Goal: Task Accomplishment & Management: Manage account settings

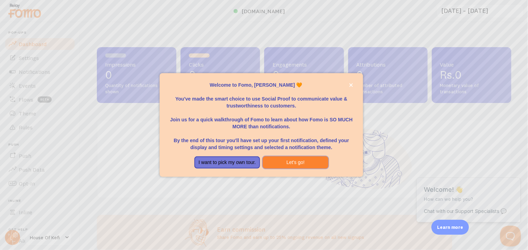
click at [299, 164] on button "Let's go!" at bounding box center [296, 163] width 66 height 12
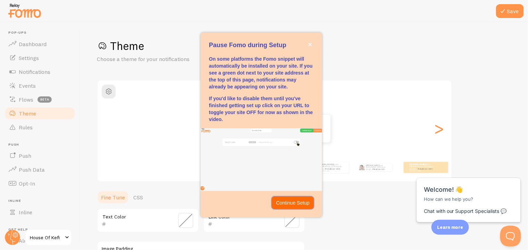
click at [297, 200] on p "Continue Setup" at bounding box center [293, 203] width 34 height 7
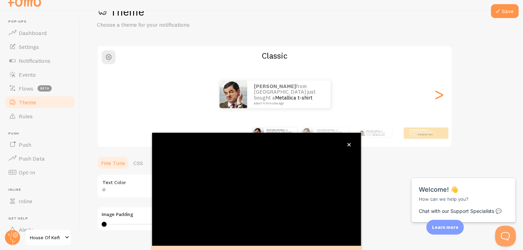
scroll to position [61, 0]
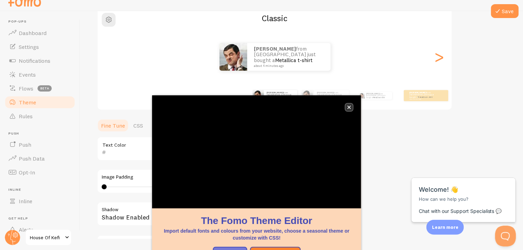
click at [350, 110] on button "close," at bounding box center [348, 107] width 7 height 7
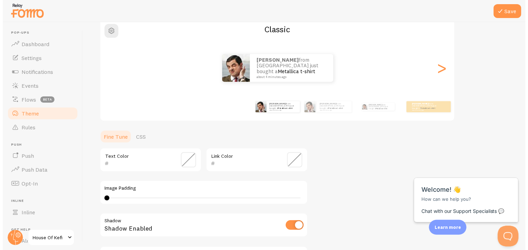
scroll to position [0, 0]
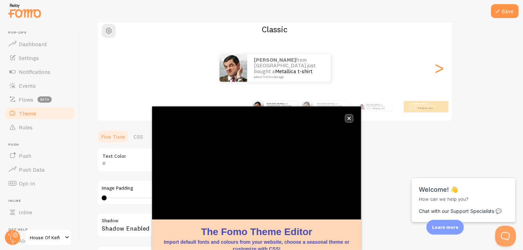
click at [350, 115] on button "close," at bounding box center [348, 118] width 7 height 7
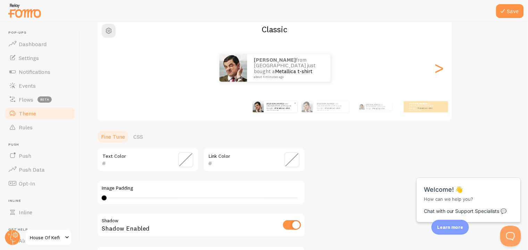
click at [284, 105] on p "[PERSON_NAME] from [GEOGRAPHIC_DATA] just bought a Metallica t-shirt about 4 mi…" at bounding box center [281, 106] width 28 height 9
click at [321, 111] on div "[PERSON_NAME] from [GEOGRAPHIC_DATA] just bought a Metallica t-shirt about 4 mi…" at bounding box center [331, 106] width 35 height 11
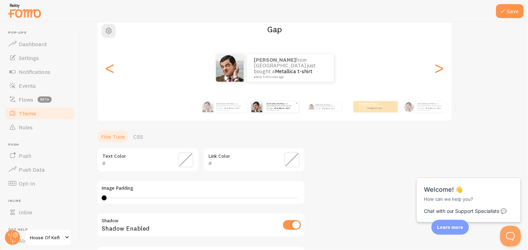
click at [321, 111] on div "[PERSON_NAME] from [GEOGRAPHIC_DATA] just bought a Metallica t-shirt about 4 mi…" at bounding box center [325, 106] width 45 height 19
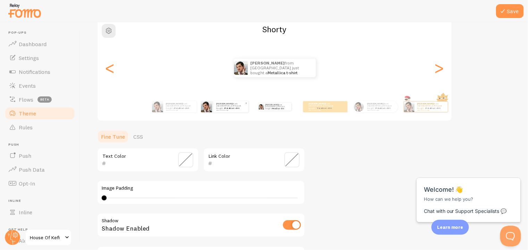
click at [321, 111] on div "[PERSON_NAME] from [GEOGRAPHIC_DATA] just bought a Metallica t-shirt about 4 mi…" at bounding box center [325, 106] width 44 height 11
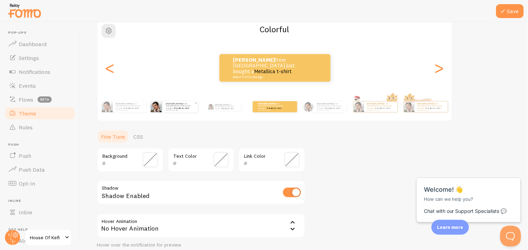
click at [321, 111] on div "[PERSON_NAME] from [GEOGRAPHIC_DATA] just bought a Metallica t-shirt about 4 mi…" at bounding box center [330, 106] width 33 height 11
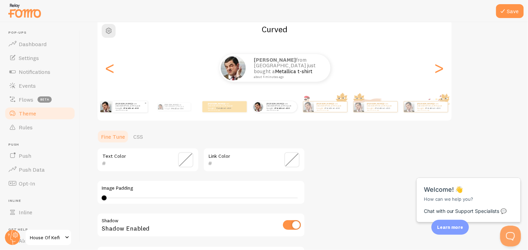
click at [321, 111] on div "[PERSON_NAME] from [GEOGRAPHIC_DATA] just bought a Metallica t-shirt about 4 mi…" at bounding box center [330, 107] width 33 height 10
type input "0"
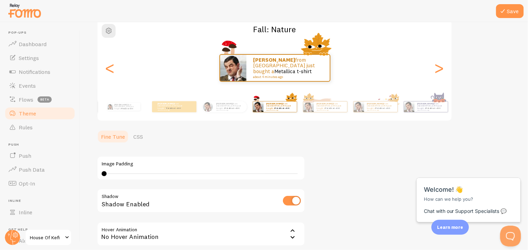
click at [321, 111] on div "[PERSON_NAME] from [GEOGRAPHIC_DATA] just bought a Metallica t-shirt about 4 mi…" at bounding box center [330, 107] width 33 height 10
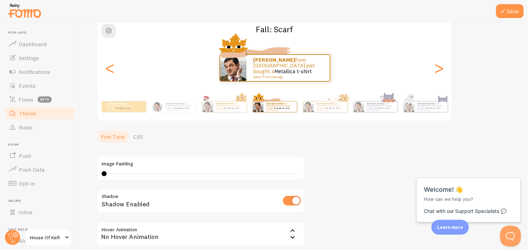
click at [321, 111] on div "[PERSON_NAME] from [GEOGRAPHIC_DATA] just bought a Metallica t-shirt about 4 mi…" at bounding box center [330, 107] width 33 height 10
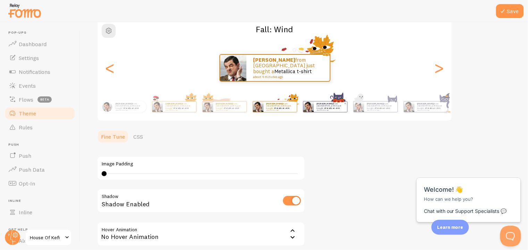
click at [334, 111] on div "[PERSON_NAME] from [GEOGRAPHIC_DATA] just bought a Metallica t-shirt about 4 mi…" at bounding box center [330, 107] width 33 height 10
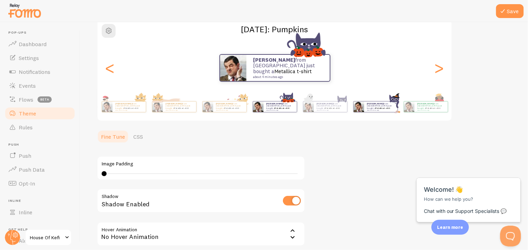
click at [360, 110] on img at bounding box center [358, 107] width 10 height 10
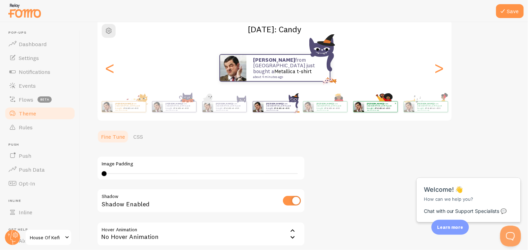
click at [366, 110] on div "[PERSON_NAME] from [GEOGRAPHIC_DATA] just bought a Metallica t-shirt about 4 mi…" at bounding box center [380, 107] width 33 height 10
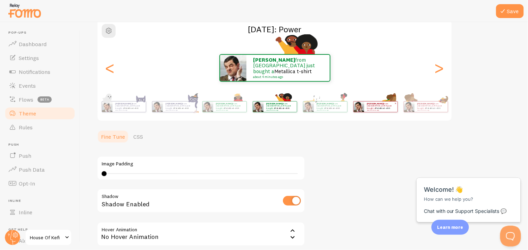
click at [370, 110] on div "[PERSON_NAME] from [GEOGRAPHIC_DATA] just bought a Metallica t-shirt about 4 mi…" at bounding box center [380, 107] width 33 height 10
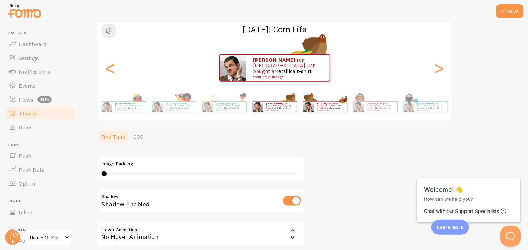
click at [297, 110] on div "[PERSON_NAME] from [GEOGRAPHIC_DATA] just bought a Metallica t-shirt about 4 mi…" at bounding box center [280, 107] width 33 height 10
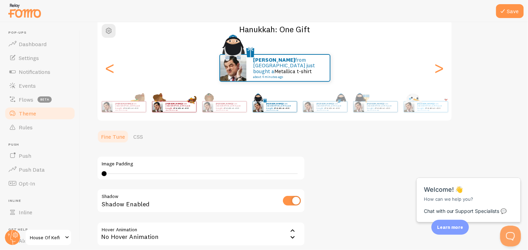
click at [412, 111] on img at bounding box center [409, 107] width 10 height 10
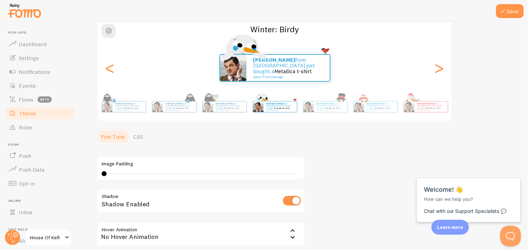
click at [119, 77] on div "[PERSON_NAME] from [GEOGRAPHIC_DATA] just bought a Metallica t-shirt about 4 mi…" at bounding box center [275, 68] width 354 height 28
click at [112, 75] on div "<" at bounding box center [110, 68] width 8 height 50
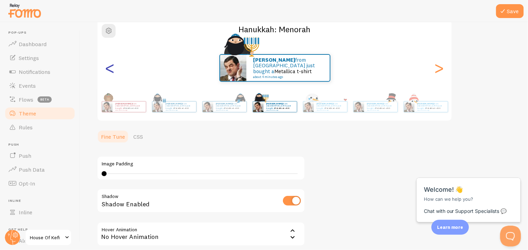
click at [112, 75] on div "<" at bounding box center [110, 68] width 8 height 50
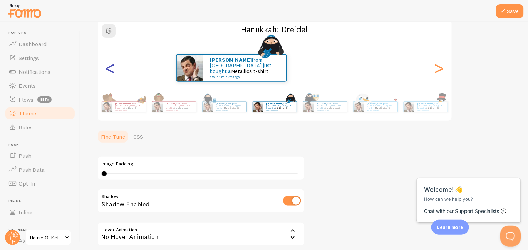
click at [112, 74] on div "<" at bounding box center [110, 68] width 8 height 50
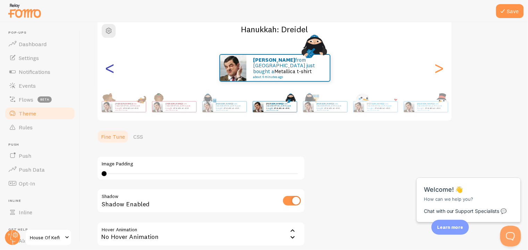
click at [112, 74] on div "<" at bounding box center [110, 68] width 8 height 50
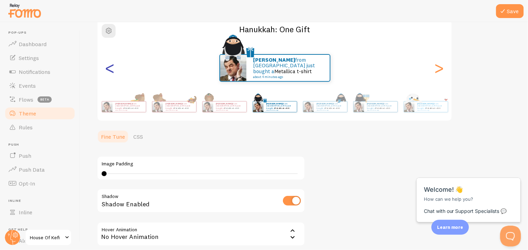
click at [112, 74] on div "<" at bounding box center [110, 68] width 8 height 50
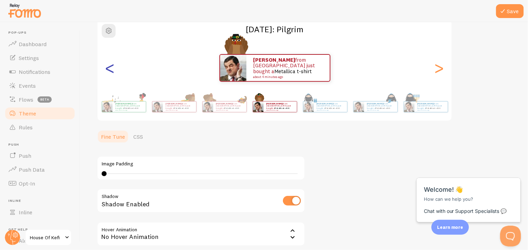
click at [112, 74] on div "<" at bounding box center [110, 68] width 8 height 50
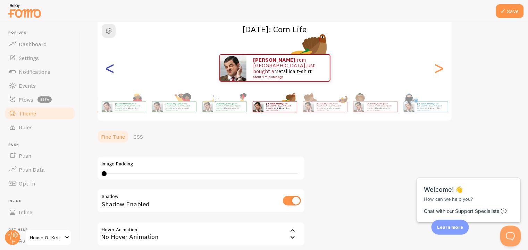
click at [112, 74] on div "<" at bounding box center [110, 68] width 8 height 50
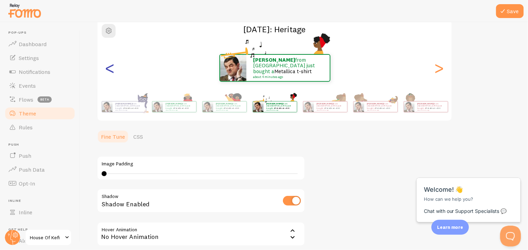
click at [112, 74] on div "<" at bounding box center [110, 68] width 8 height 50
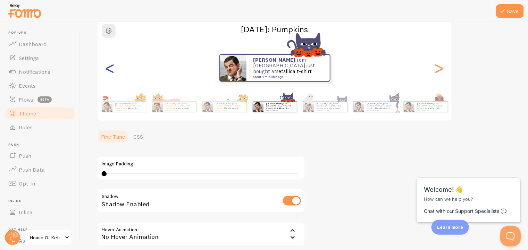
click at [112, 74] on div "<" at bounding box center [110, 68] width 8 height 50
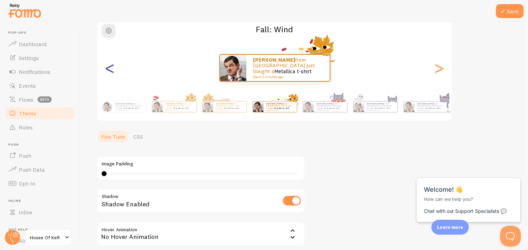
click at [112, 74] on div "<" at bounding box center [110, 68] width 8 height 50
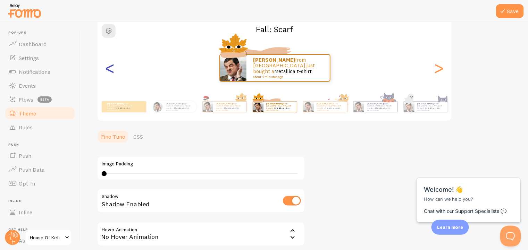
click at [112, 74] on div "<" at bounding box center [110, 68] width 8 height 50
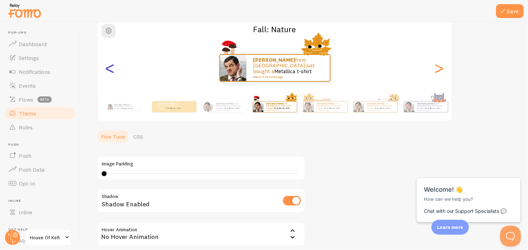
click at [112, 74] on div "<" at bounding box center [110, 68] width 8 height 50
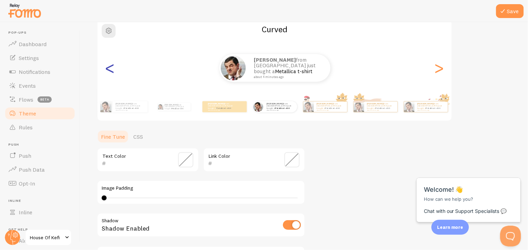
click at [112, 74] on div "<" at bounding box center [110, 68] width 8 height 50
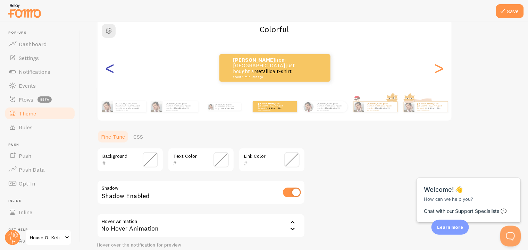
click at [112, 74] on div "<" at bounding box center [110, 68] width 8 height 50
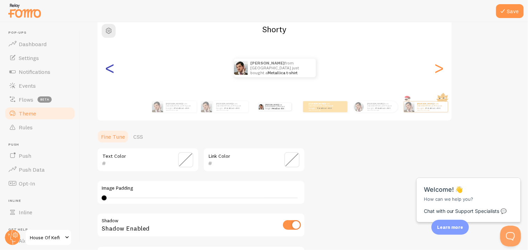
click at [112, 74] on div "<" at bounding box center [110, 68] width 8 height 50
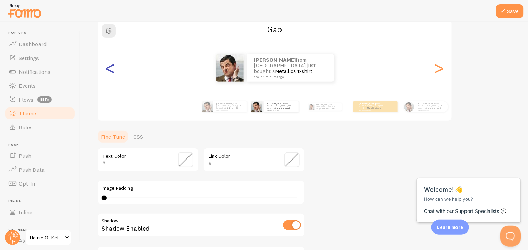
click at [112, 74] on div "<" at bounding box center [110, 68] width 8 height 50
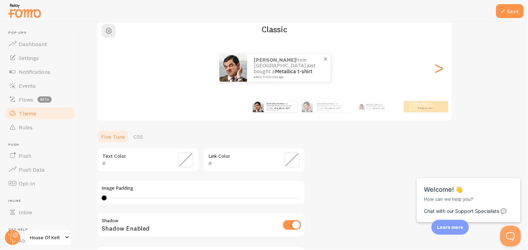
click at [281, 70] on link "Metallica t-shirt" at bounding box center [293, 71] width 37 height 7
click at [40, 44] on span "Dashboard" at bounding box center [33, 44] width 28 height 7
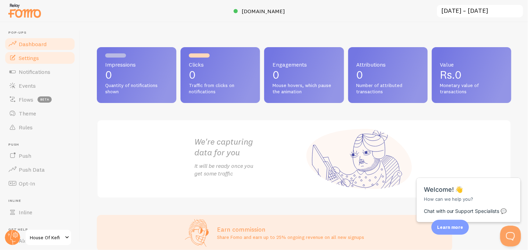
click at [24, 52] on link "Settings" at bounding box center [40, 58] width 72 height 14
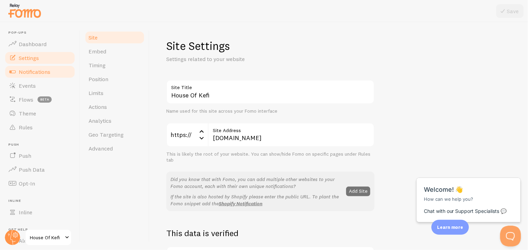
click at [30, 69] on span "Notifications" at bounding box center [35, 71] width 32 height 7
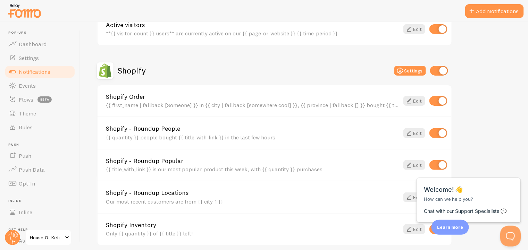
scroll to position [307, 0]
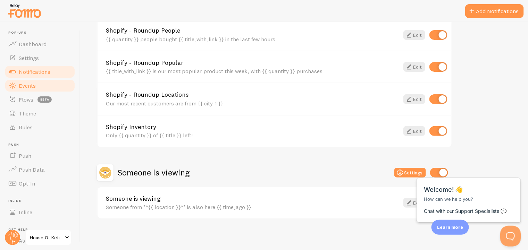
click at [34, 86] on span "Events" at bounding box center [27, 85] width 17 height 7
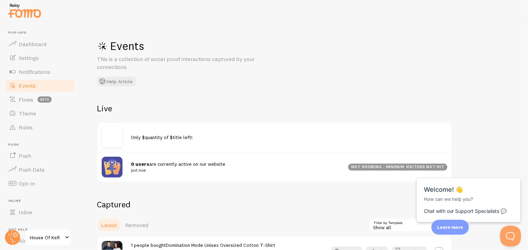
scroll to position [104, 0]
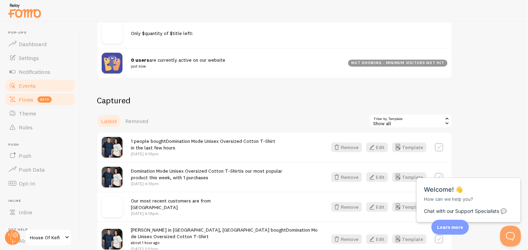
click at [33, 104] on link "Flows beta" at bounding box center [40, 100] width 72 height 14
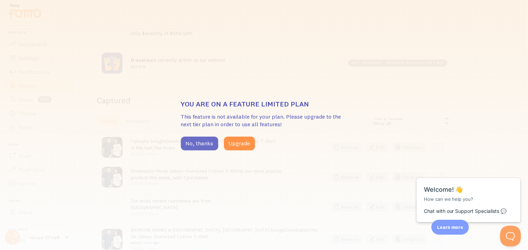
drag, startPoint x: 193, startPoint y: 141, endPoint x: 177, endPoint y: 140, distance: 16.0
click at [191, 141] on button "No, thanks" at bounding box center [199, 144] width 37 height 14
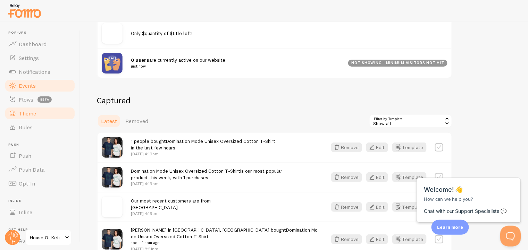
click at [26, 114] on span "Theme" at bounding box center [27, 113] width 17 height 7
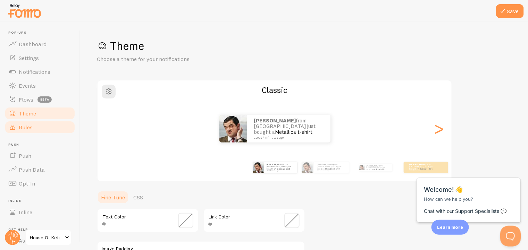
click at [30, 130] on span "Rules" at bounding box center [26, 127] width 14 height 7
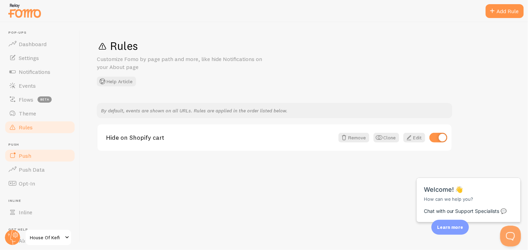
click at [31, 155] on link "Push" at bounding box center [40, 156] width 72 height 14
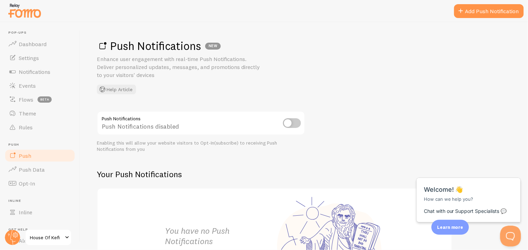
click at [290, 120] on input "checkbox" at bounding box center [292, 123] width 18 height 10
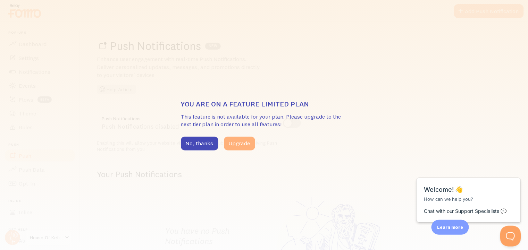
click at [238, 143] on button "Upgrade" at bounding box center [239, 144] width 31 height 14
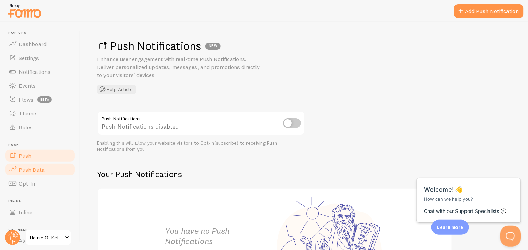
click at [39, 172] on span "Push Data" at bounding box center [32, 169] width 26 height 7
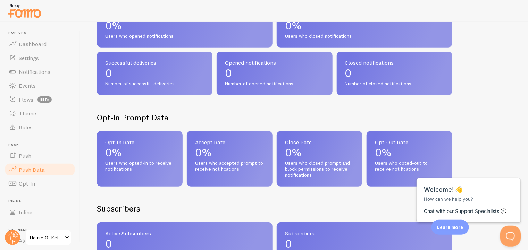
scroll to position [104, 0]
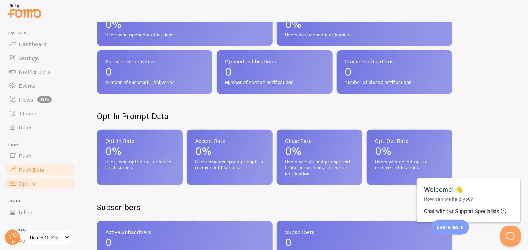
click at [27, 183] on span "Opt-In" at bounding box center [27, 183] width 16 height 7
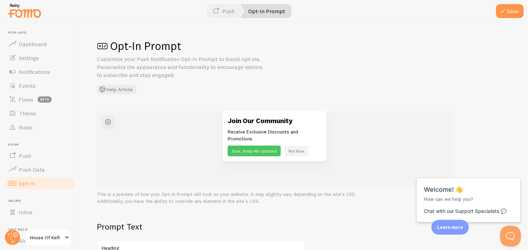
scroll to position [50, 0]
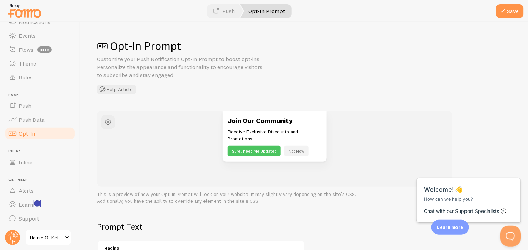
click at [34, 204] on rect "<p>Watch New Feature Tutorials!</p>" at bounding box center [37, 204] width 6 height 6
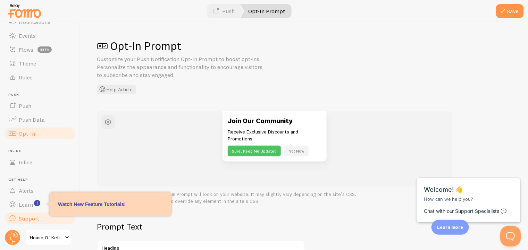
click at [25, 217] on span "Support" at bounding box center [29, 218] width 20 height 7
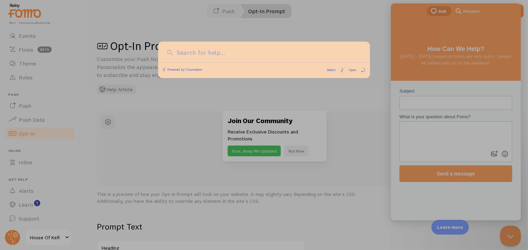
scroll to position [0, 0]
click at [421, 88] on div at bounding box center [264, 125] width 528 height 250
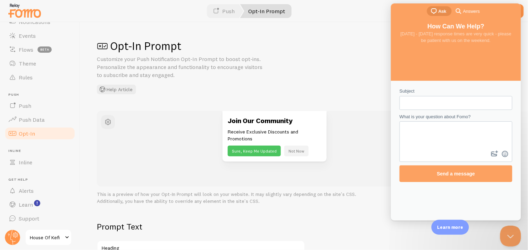
click at [362, 38] on div "Opt-In Prompt Customize your Push Notification Opt-In Prompt to boost opt-ins. …" at bounding box center [304, 136] width 448 height 228
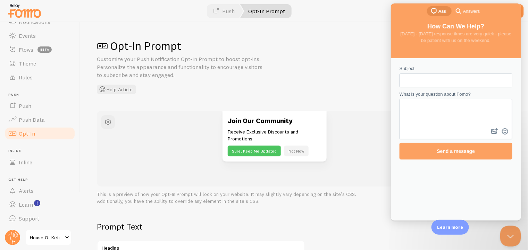
click at [373, 23] on div "Opt-In Prompt Customize your Push Notification Opt-In Prompt to boost opt-ins. …" at bounding box center [304, 136] width 448 height 228
click at [378, 169] on div "Join Our Community Receive Exclusive Discounts and Promotions Sure, Keep Me Upd…" at bounding box center [275, 149] width 356 height 76
click at [325, 31] on div "Opt-In Prompt Customize your Push Notification Opt-In Prompt to boost opt-ins. …" at bounding box center [304, 136] width 448 height 228
click at [378, 143] on div "Join Our Community Receive Exclusive Discounts and Promotions Sure, Keep Me Upd…" at bounding box center [275, 136] width 306 height 51
click at [303, 152] on button "Not Now" at bounding box center [296, 151] width 24 height 11
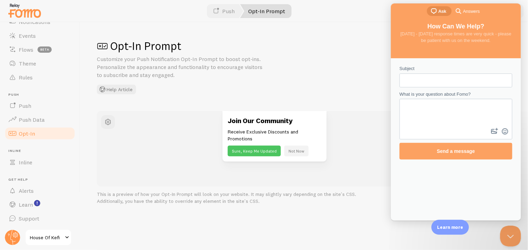
click at [292, 151] on button "Not Now" at bounding box center [296, 151] width 24 height 11
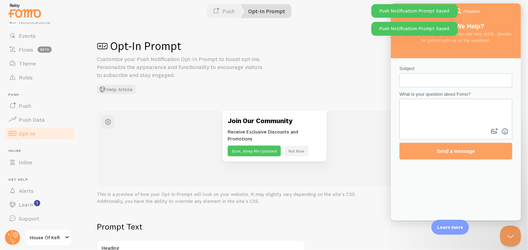
click at [291, 151] on button "Not Now" at bounding box center [296, 151] width 24 height 11
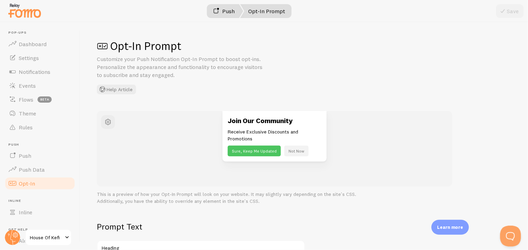
click at [228, 15] on link "Push" at bounding box center [224, 11] width 39 height 14
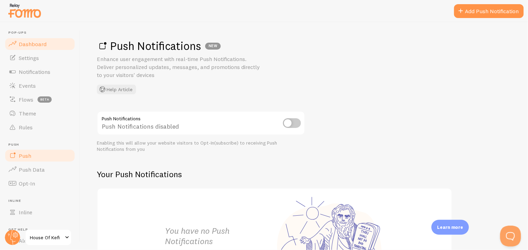
click at [34, 46] on span "Dashboard" at bounding box center [33, 44] width 28 height 7
